Goal: Task Accomplishment & Management: Complete application form

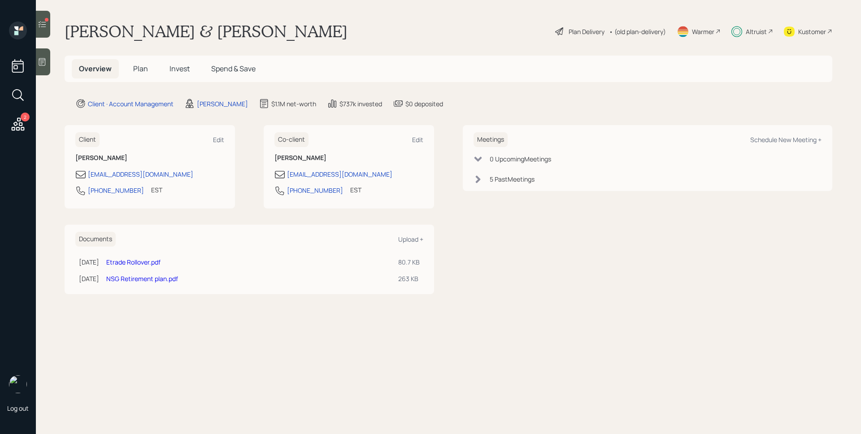
click at [138, 72] on span "Plan" at bounding box center [140, 69] width 15 height 10
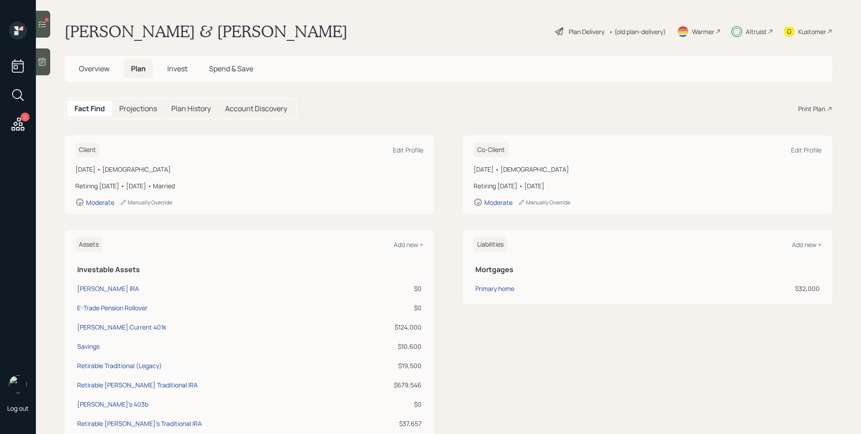
click at [175, 70] on span "Invest" at bounding box center [177, 69] width 20 height 10
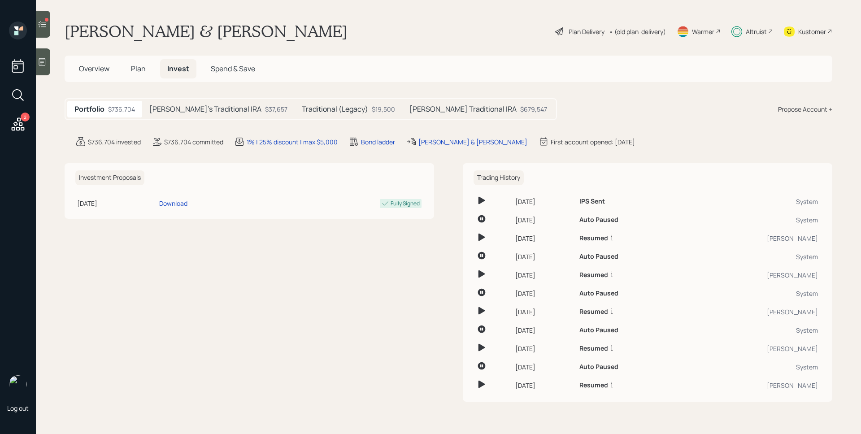
click at [439, 108] on div "[PERSON_NAME] Traditional IRA $679,547" at bounding box center [478, 109] width 152 height 17
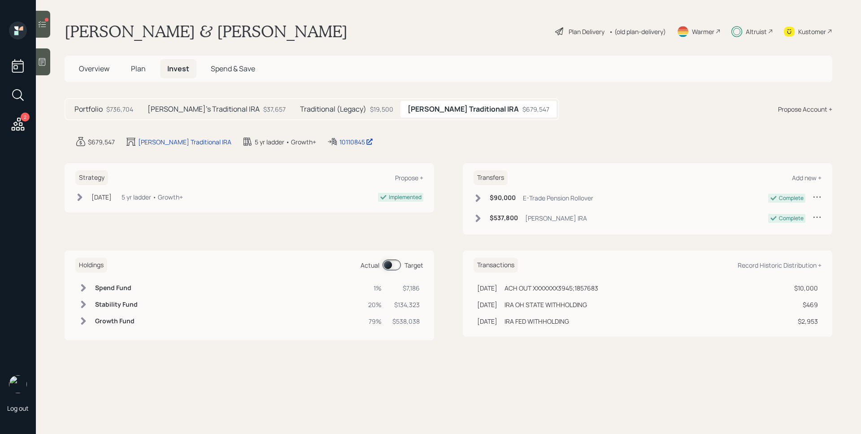
click at [198, 115] on div "[PERSON_NAME]'s Traditional IRA $37,657" at bounding box center [216, 109] width 152 height 17
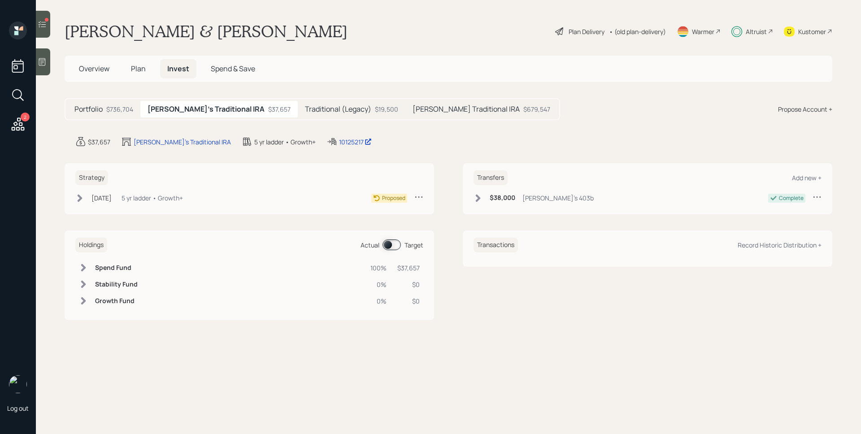
click at [143, 198] on div "5 yr ladder • Growth+" at bounding box center [151, 197] width 61 height 9
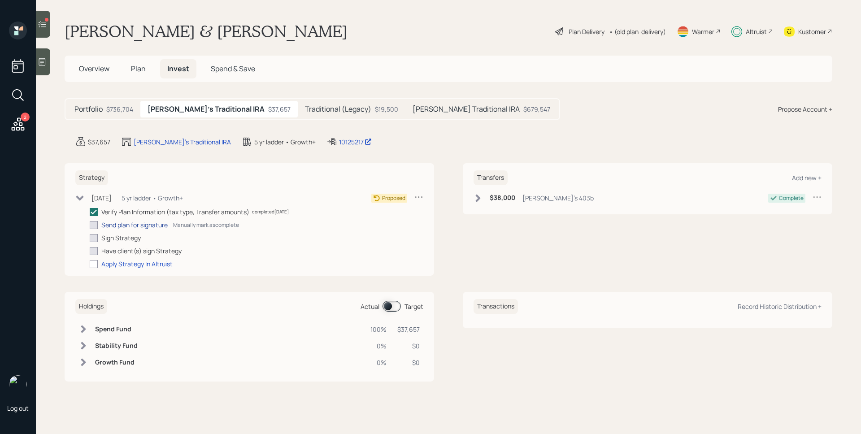
click at [139, 226] on div "Send plan for signature" at bounding box center [134, 224] width 66 height 9
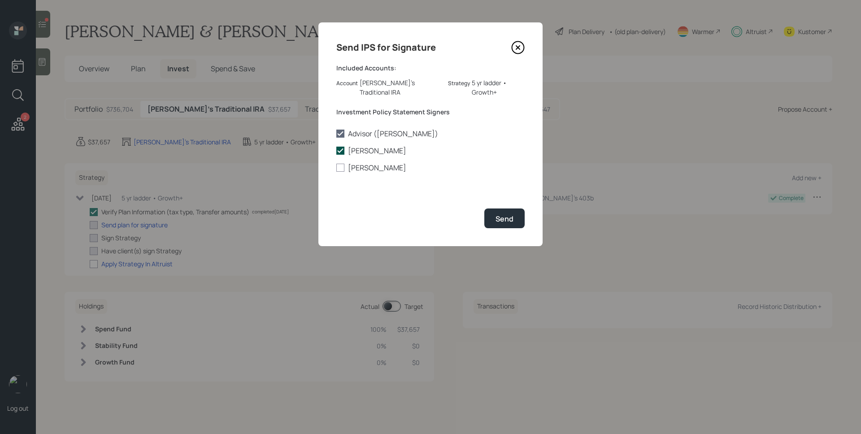
click at [352, 146] on label "[PERSON_NAME]" at bounding box center [430, 151] width 188 height 10
click at [336, 151] on input "[PERSON_NAME]" at bounding box center [336, 151] width 0 height 0
checkbox input "false"
click at [364, 163] on label "[PERSON_NAME]" at bounding box center [430, 168] width 188 height 10
click at [336, 168] on input "[PERSON_NAME]" at bounding box center [336, 168] width 0 height 0
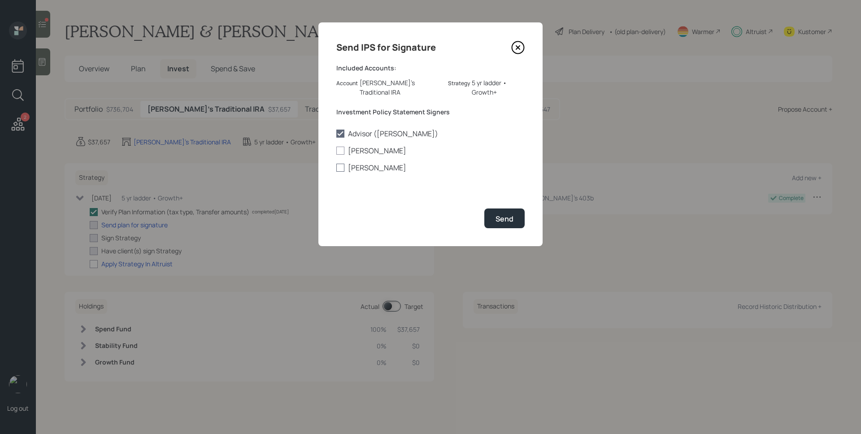
checkbox input "true"
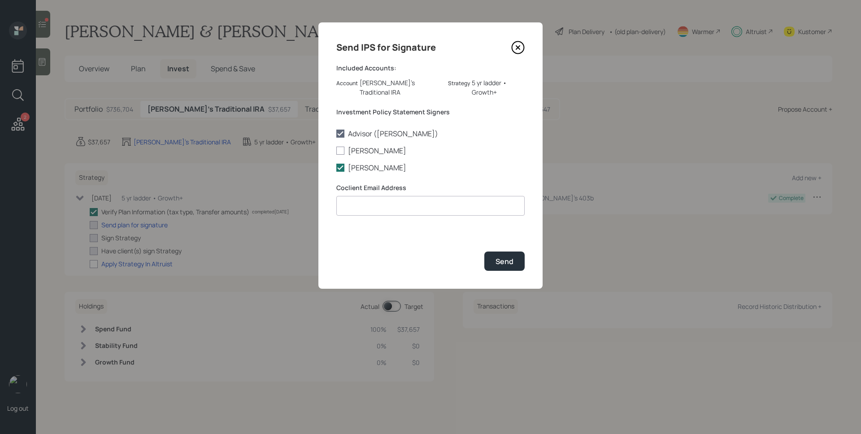
click at [519, 46] on icon at bounding box center [518, 48] width 4 height 4
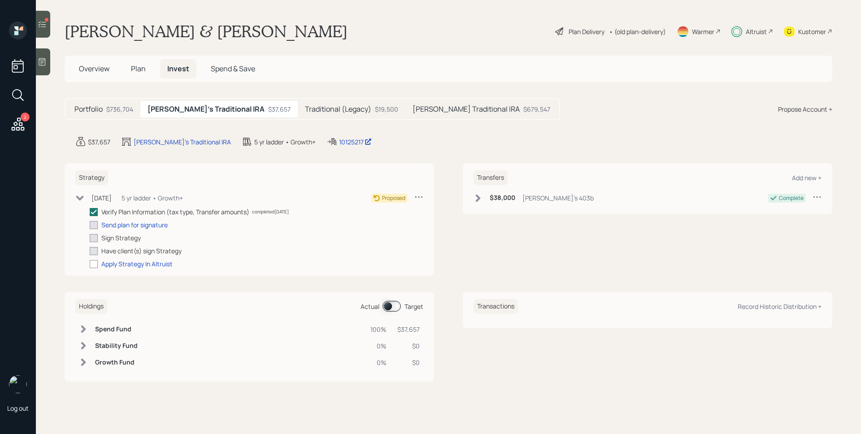
click at [147, 69] on h5 "Plan" at bounding box center [138, 68] width 29 height 19
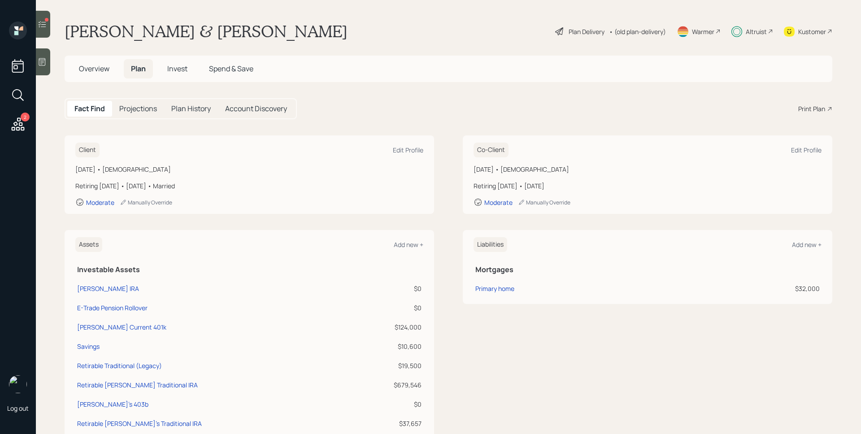
click at [92, 71] on span "Overview" at bounding box center [94, 69] width 30 height 10
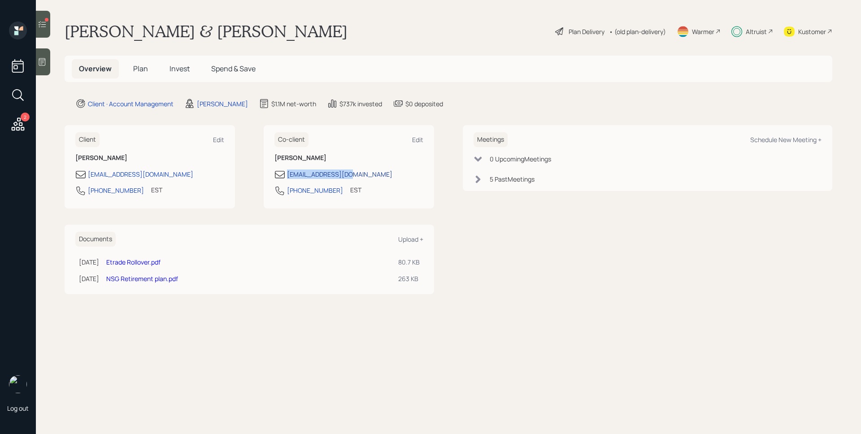
drag, startPoint x: 367, startPoint y: 173, endPoint x: 288, endPoint y: 173, distance: 79.3
click at [288, 173] on div "[EMAIL_ADDRESS][DOMAIN_NAME]" at bounding box center [348, 174] width 149 height 11
copy div "[EMAIL_ADDRESS][DOMAIN_NAME]"
click at [189, 67] on h5 "Invest" at bounding box center [179, 68] width 35 height 19
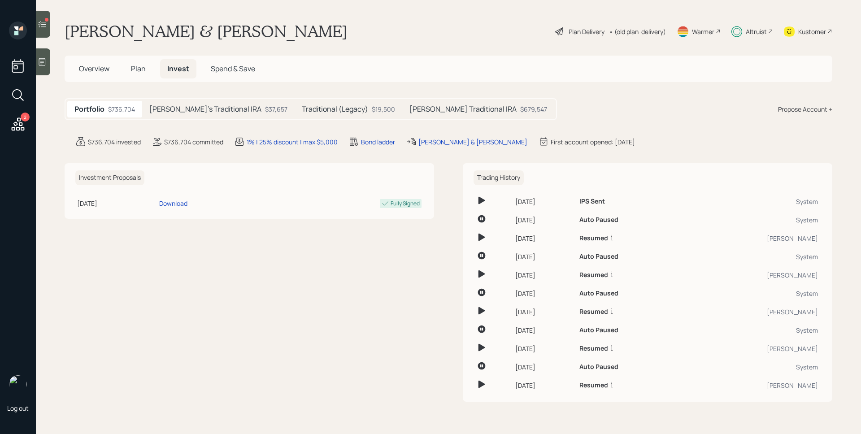
click at [212, 106] on h5 "[PERSON_NAME]'s Traditional IRA" at bounding box center [205, 109] width 112 height 9
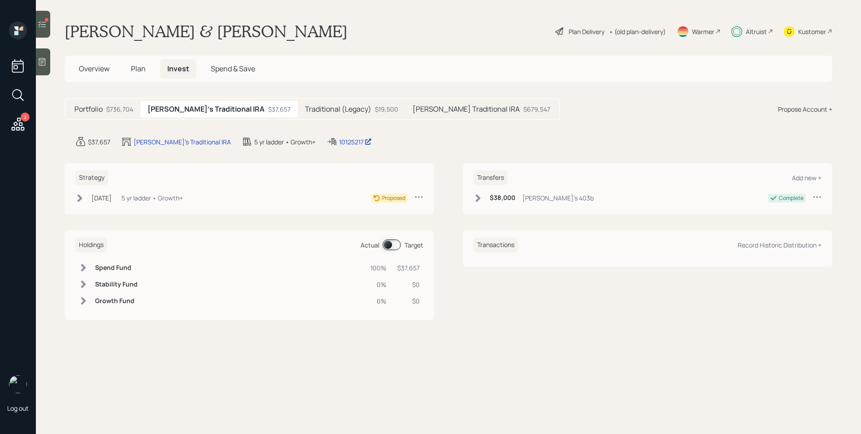
click at [157, 197] on div "5 yr ladder • Growth+" at bounding box center [151, 197] width 61 height 9
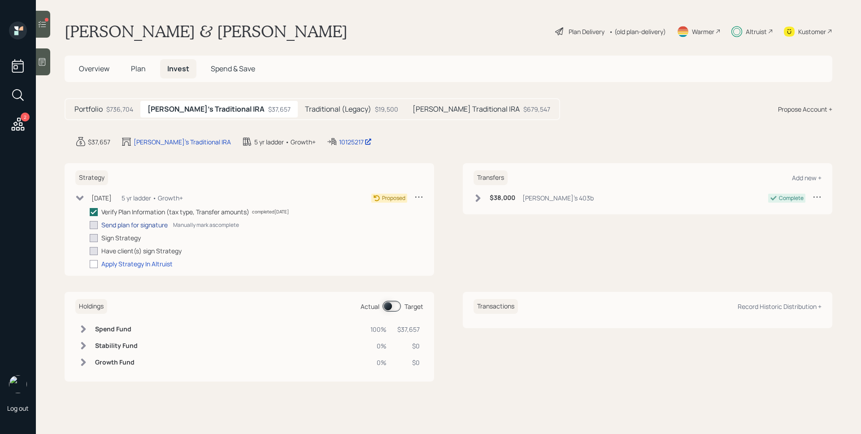
click at [143, 224] on div "Send plan for signature" at bounding box center [134, 224] width 66 height 9
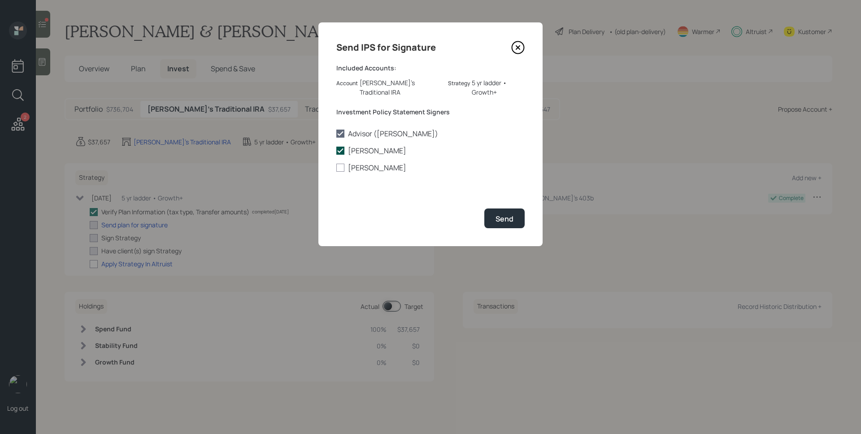
click at [374, 146] on label "[PERSON_NAME]" at bounding box center [430, 151] width 188 height 10
click at [336, 151] on input "[PERSON_NAME]" at bounding box center [336, 151] width 0 height 0
checkbox input "false"
click at [367, 163] on label "[PERSON_NAME]" at bounding box center [430, 168] width 188 height 10
click at [336, 168] on input "[PERSON_NAME]" at bounding box center [336, 168] width 0 height 0
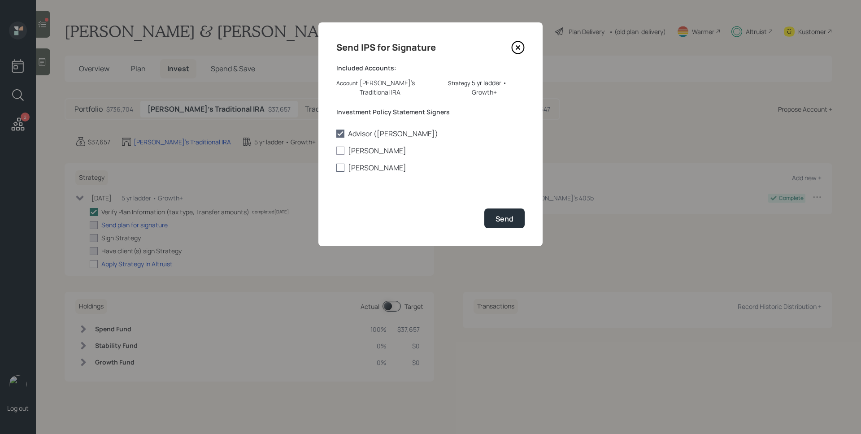
checkbox input "true"
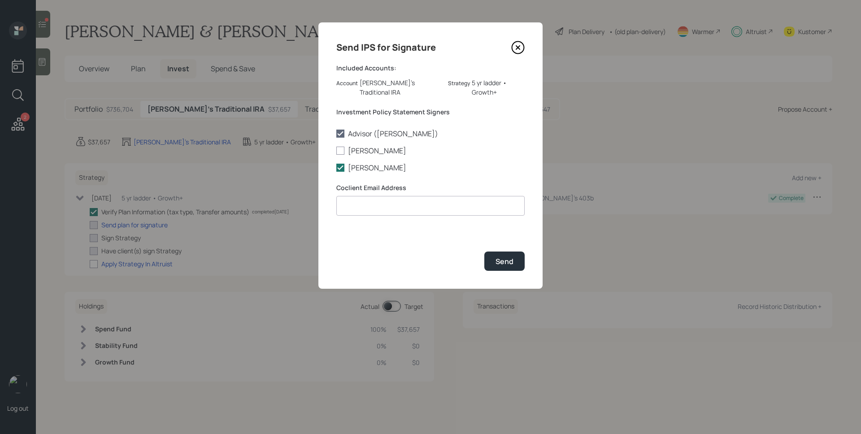
click at [376, 196] on input at bounding box center [430, 206] width 188 height 20
paste input "[EMAIL_ADDRESS][DOMAIN_NAME]"
type input "[EMAIL_ADDRESS][DOMAIN_NAME]"
click at [511, 256] on div "Send" at bounding box center [504, 261] width 18 height 10
checkbox input "true"
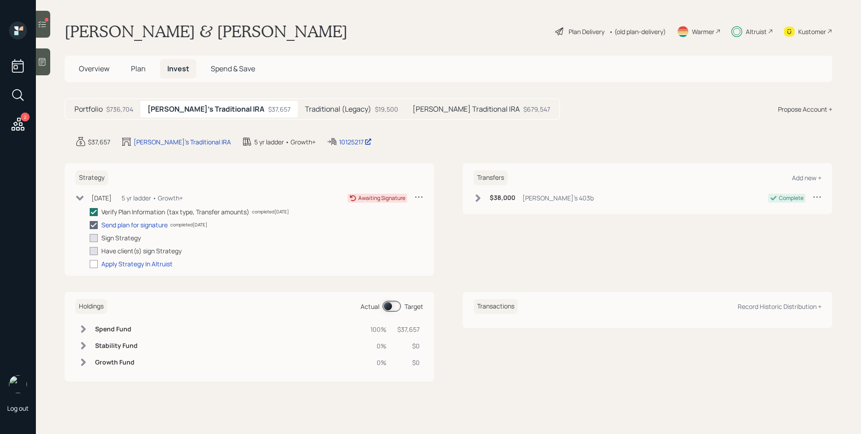
click at [126, 63] on h5 "Plan" at bounding box center [138, 68] width 29 height 19
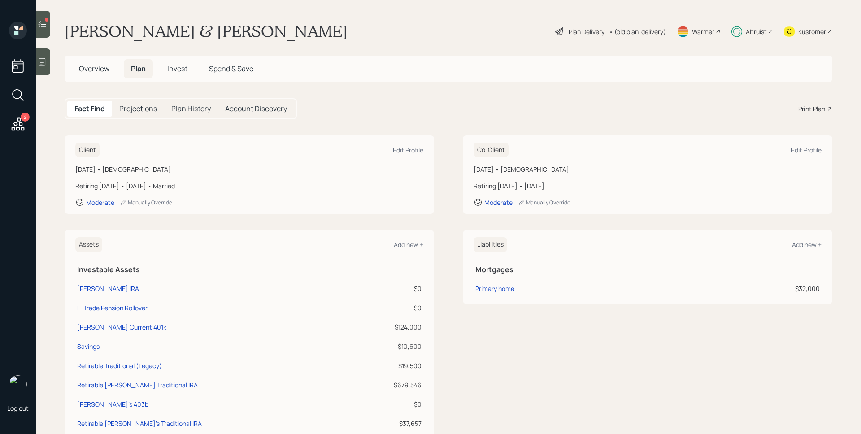
click at [106, 66] on span "Overview" at bounding box center [94, 69] width 30 height 10
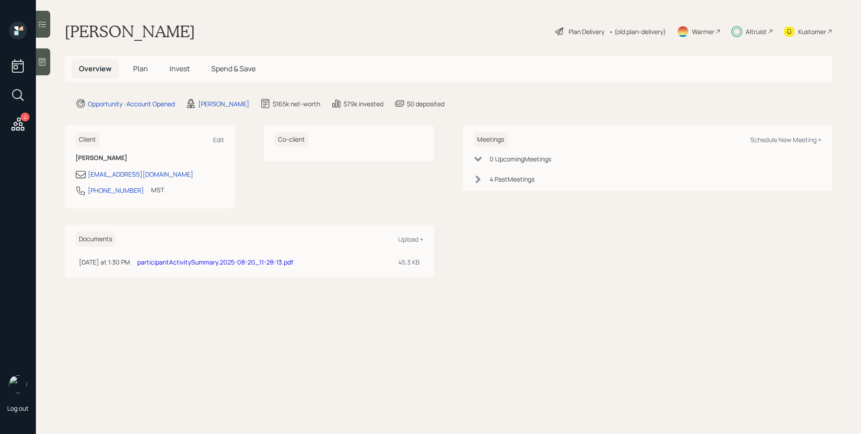
click at [758, 33] on div "Altruist" at bounding box center [755, 31] width 21 height 9
